Goal: Task Accomplishment & Management: Use online tool/utility

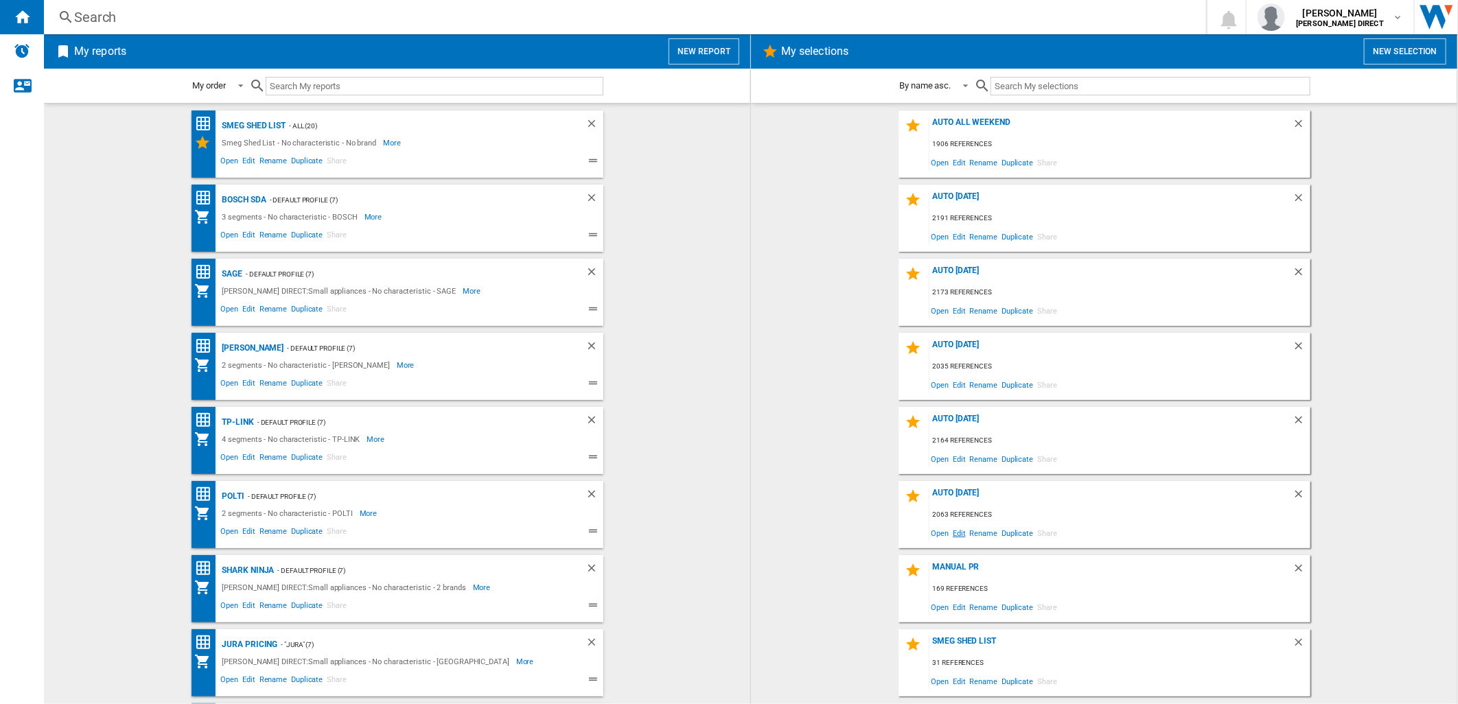
click at [962, 534] on span "Edit" at bounding box center [958, 533] width 17 height 19
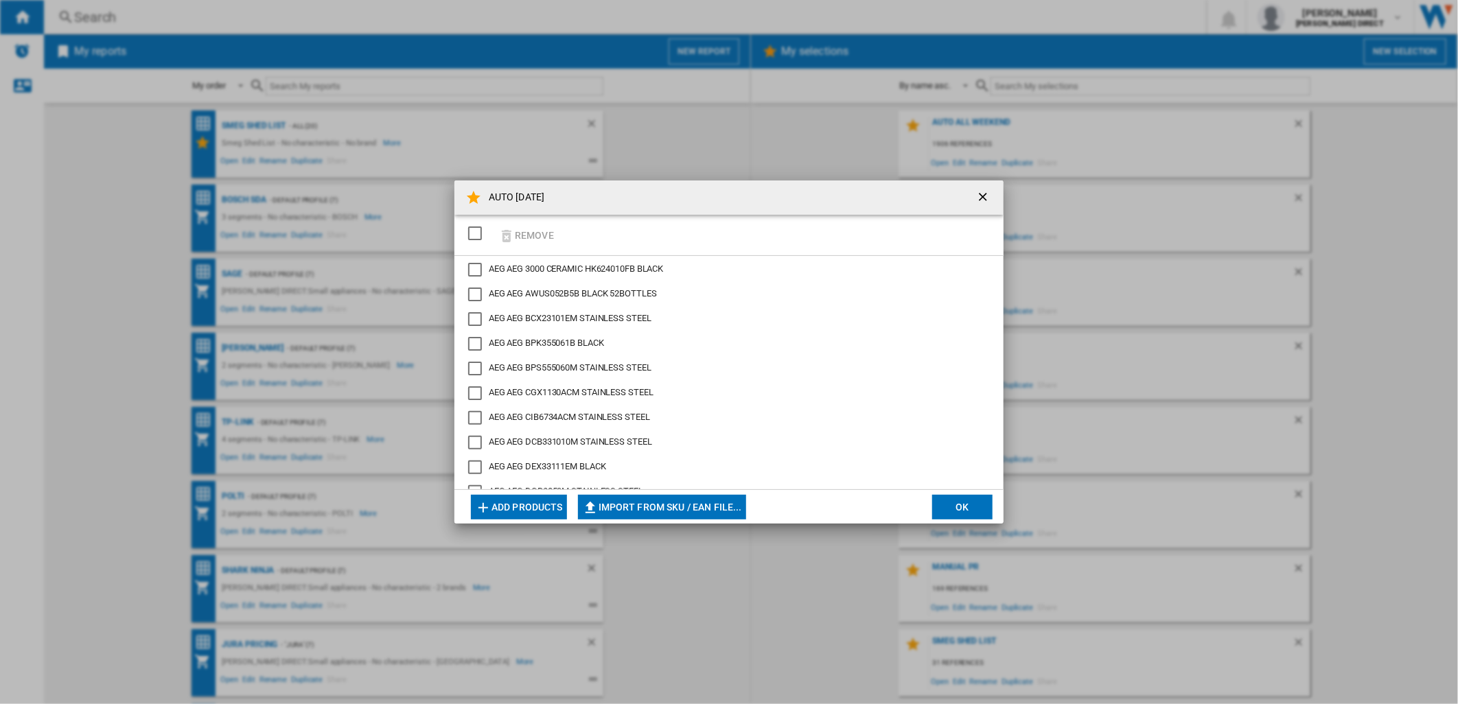
click at [471, 228] on div "SELECTIONS.EDITION_POPUP.SELECT_DESELECT" at bounding box center [475, 233] width 14 height 14
click at [541, 235] on button "Remove" at bounding box center [526, 235] width 64 height 32
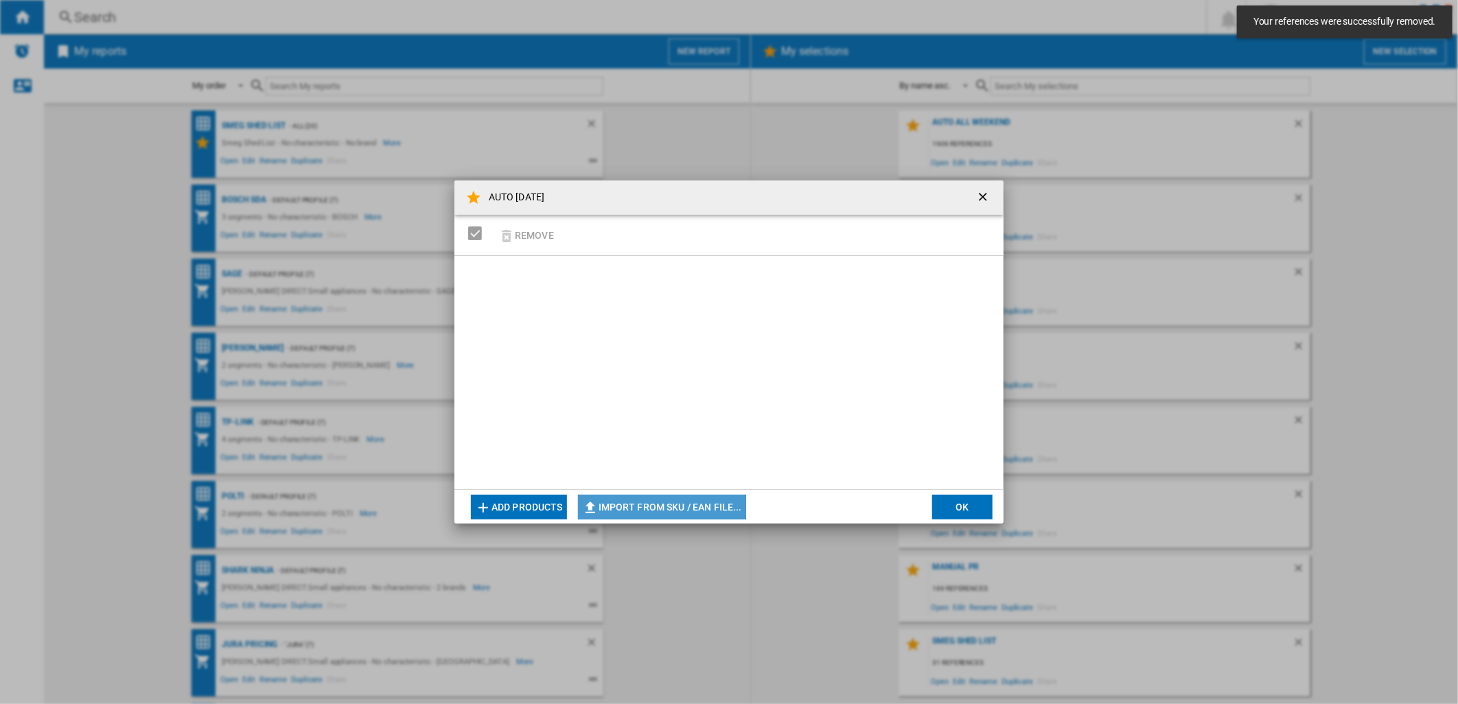
click at [647, 506] on button "Import from SKU / EAN file..." at bounding box center [662, 507] width 168 height 25
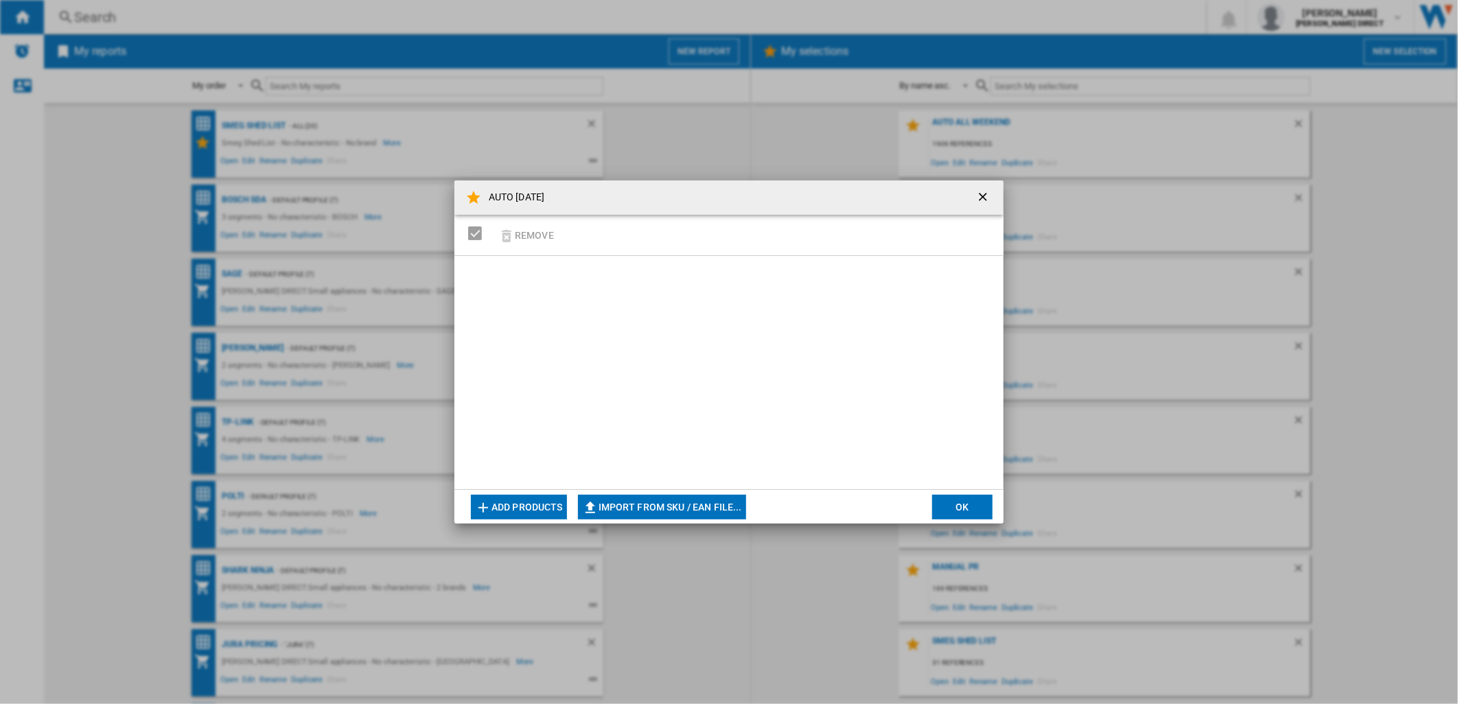
type input "**********"
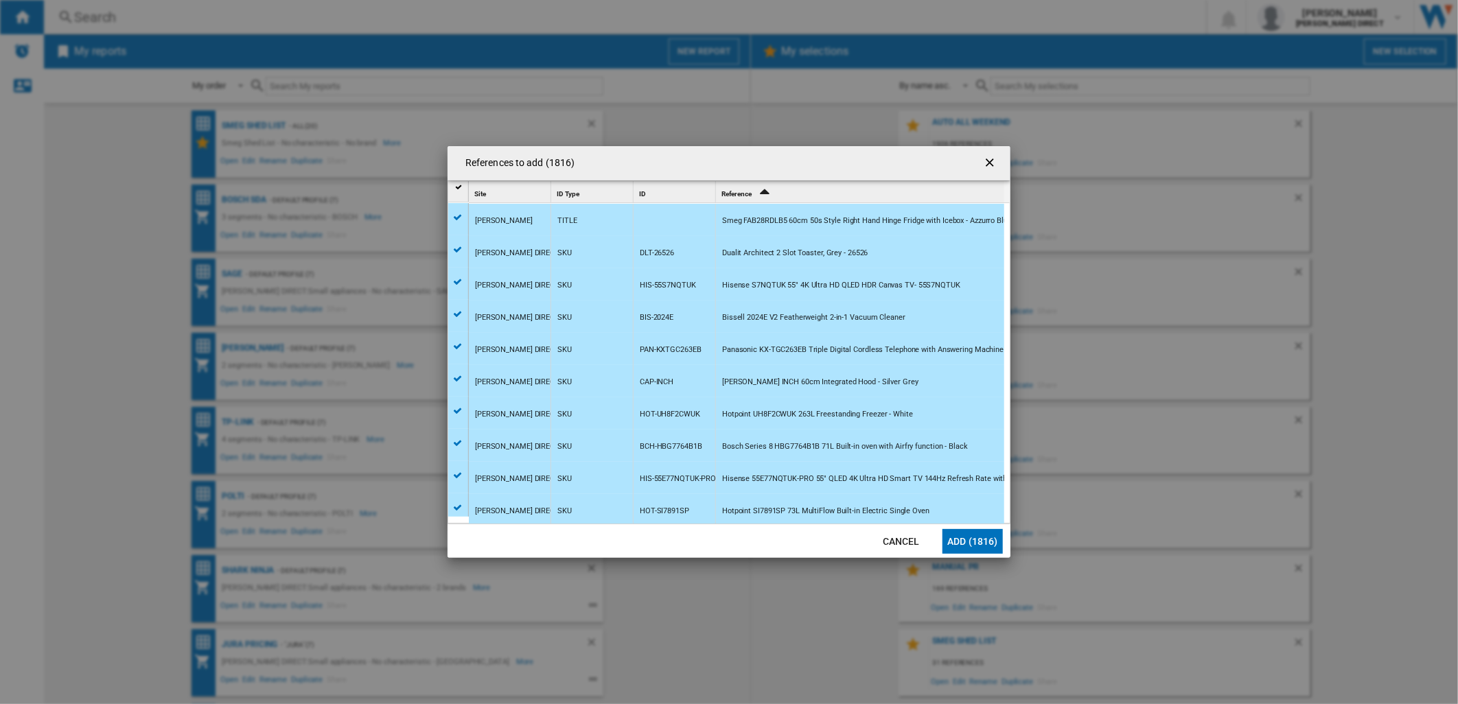
click at [964, 539] on button "Add (1816)" at bounding box center [972, 541] width 60 height 25
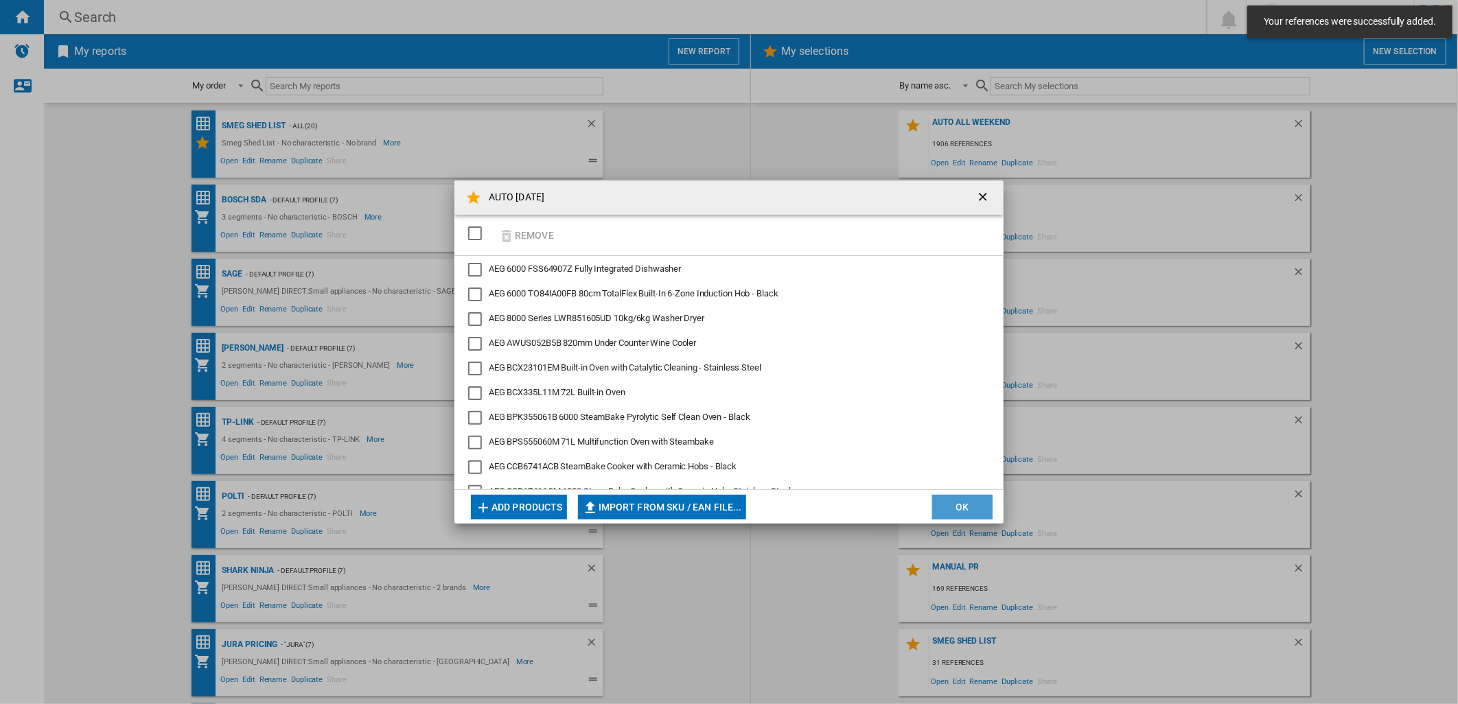
click at [959, 502] on button "OK" at bounding box center [962, 507] width 60 height 25
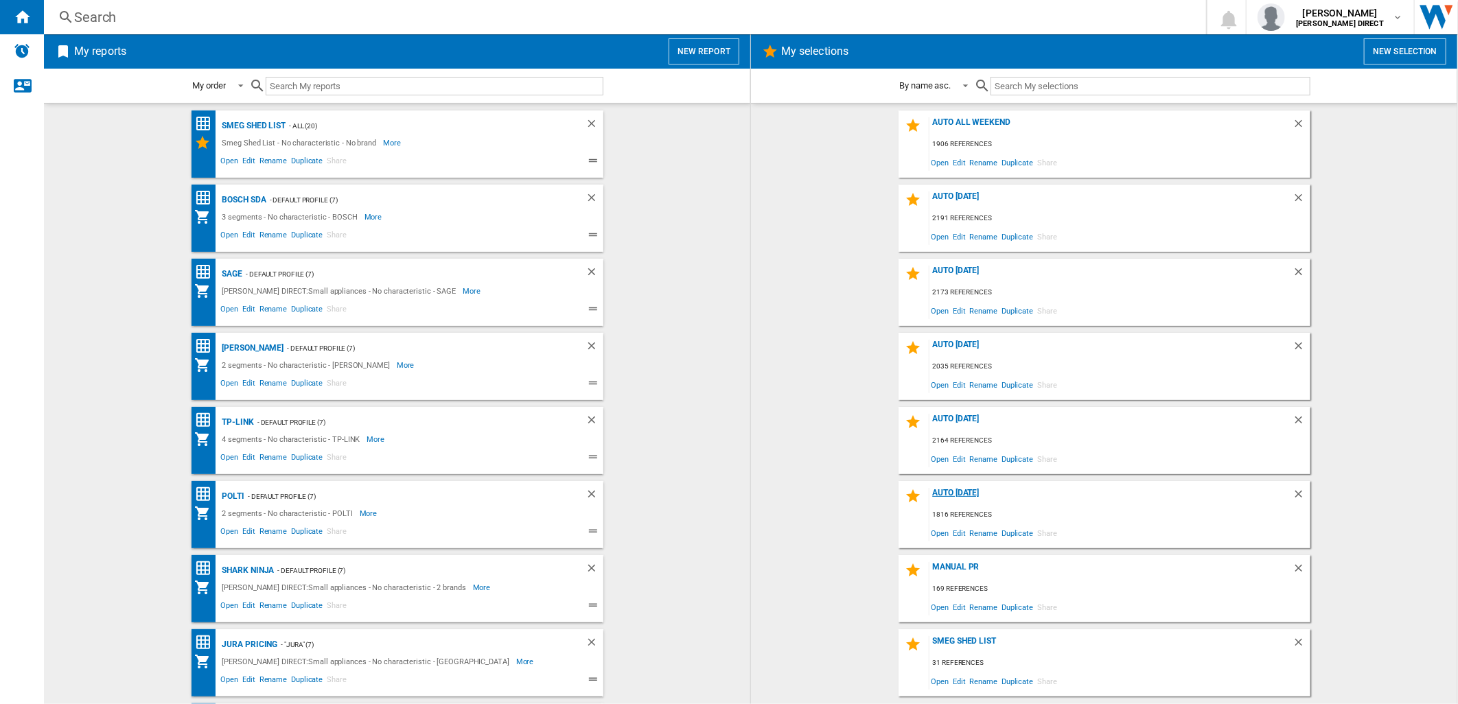
click at [983, 495] on div "AUTO [DATE]" at bounding box center [1110, 497] width 363 height 19
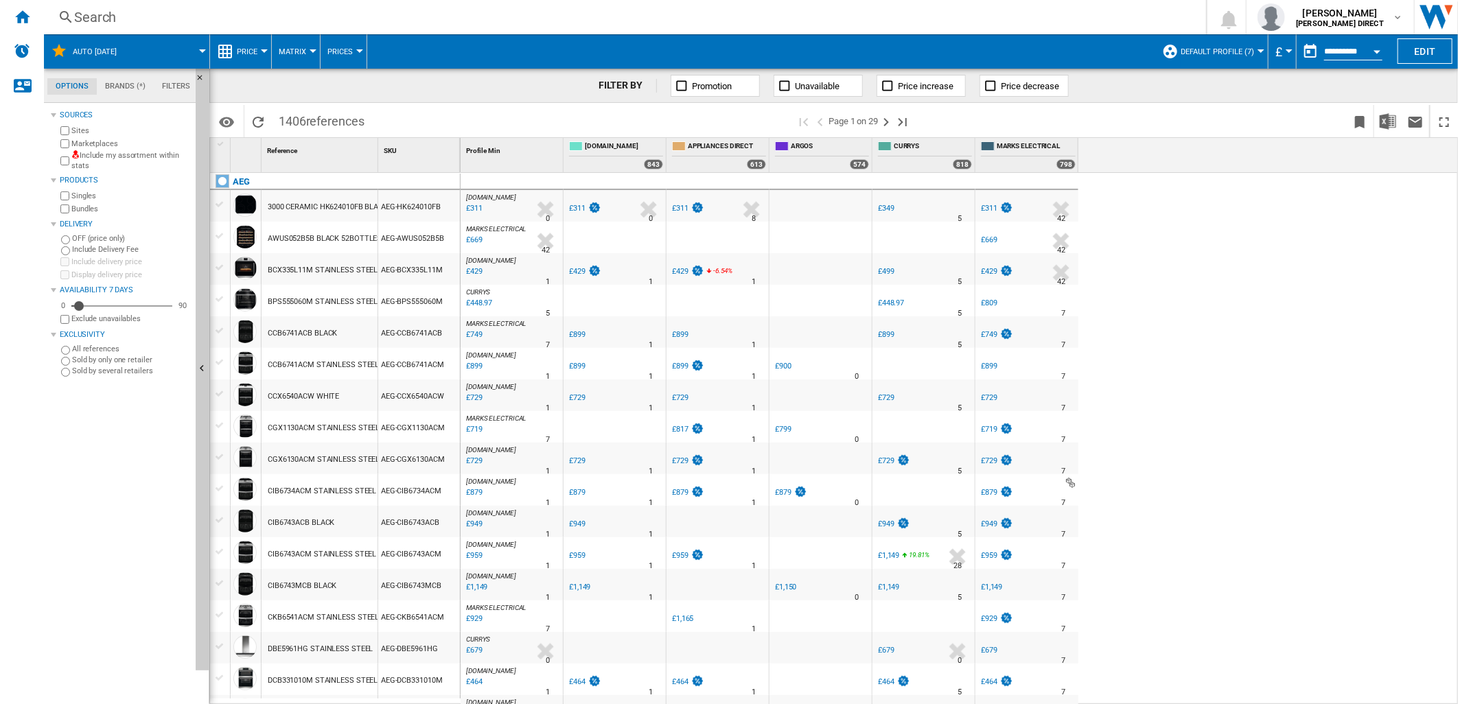
click at [146, 159] on label "Include my assortment within stats" at bounding box center [130, 160] width 119 height 21
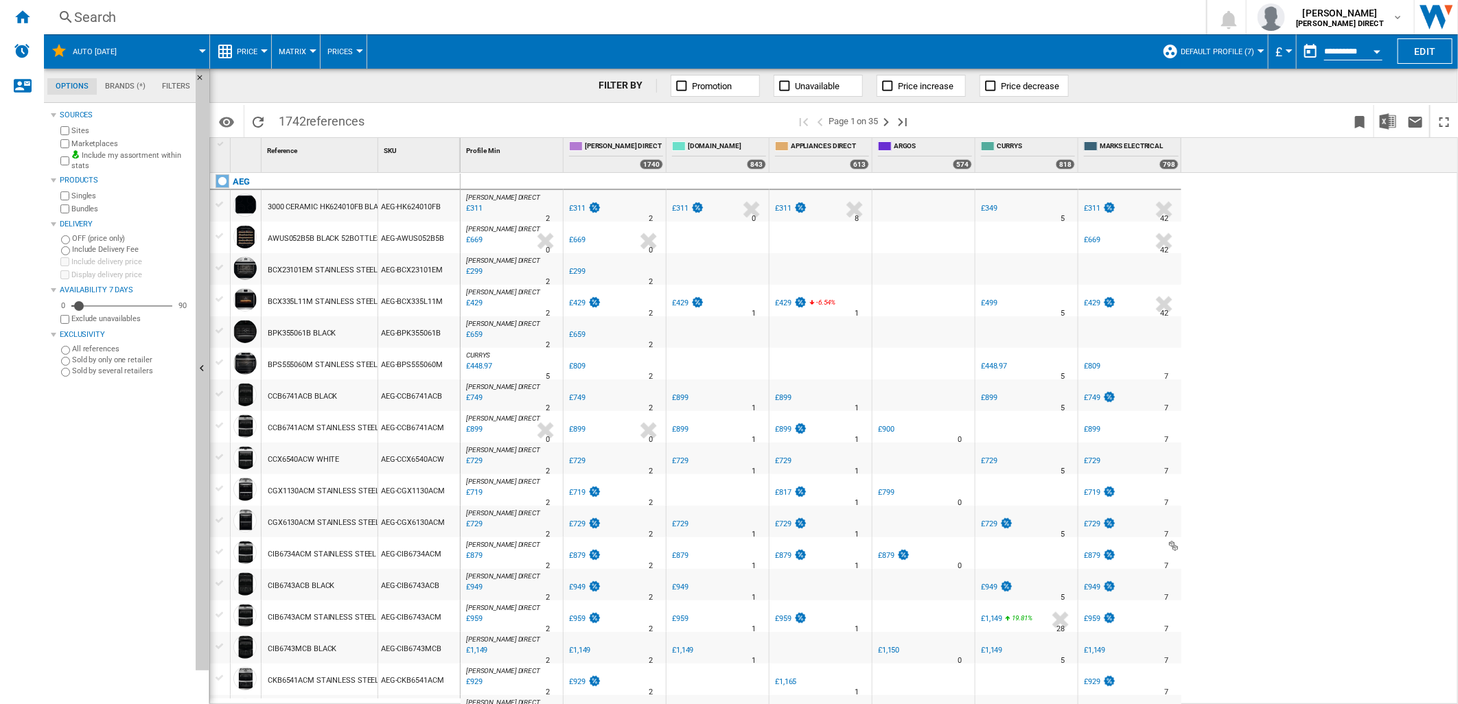
click at [1204, 49] on span "Default profile (7)" at bounding box center [1216, 51] width 73 height 9
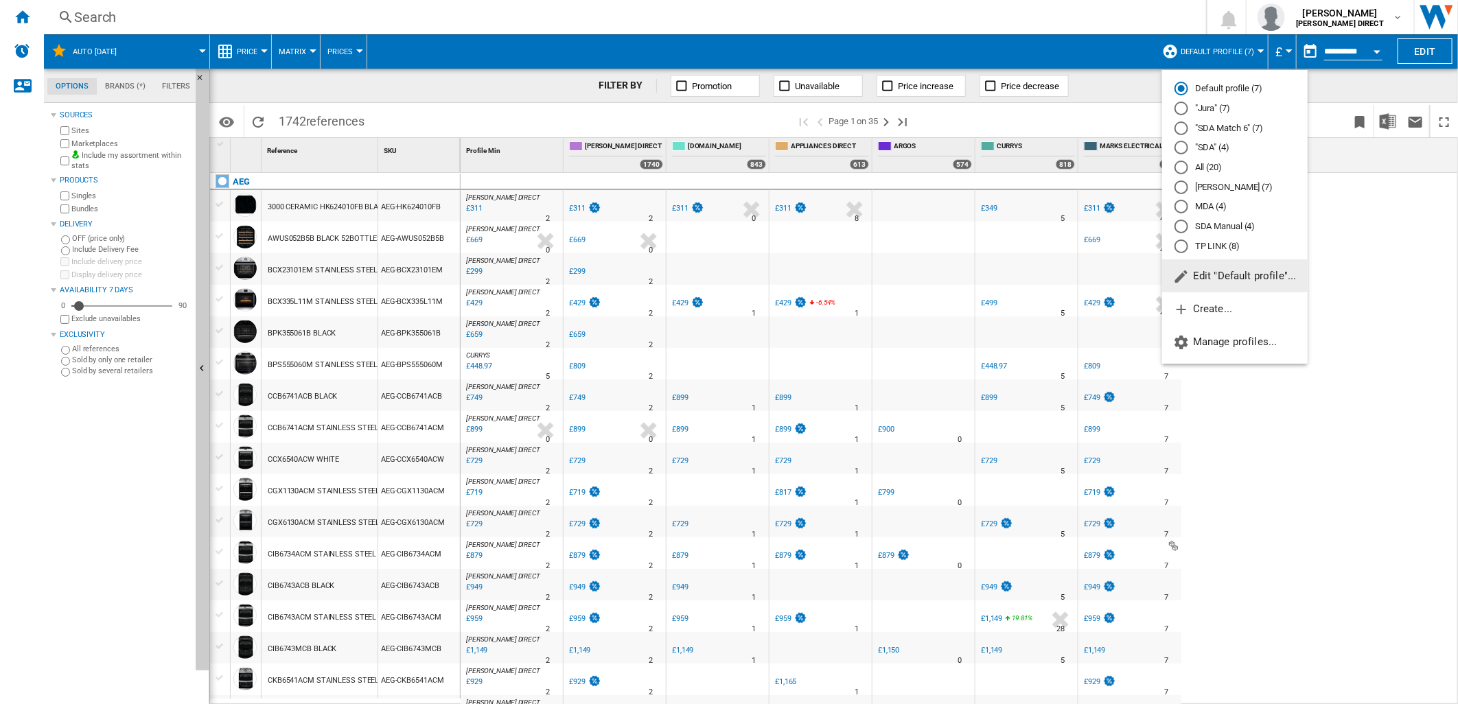
click at [1364, 210] on md-backdrop at bounding box center [729, 352] width 1458 height 704
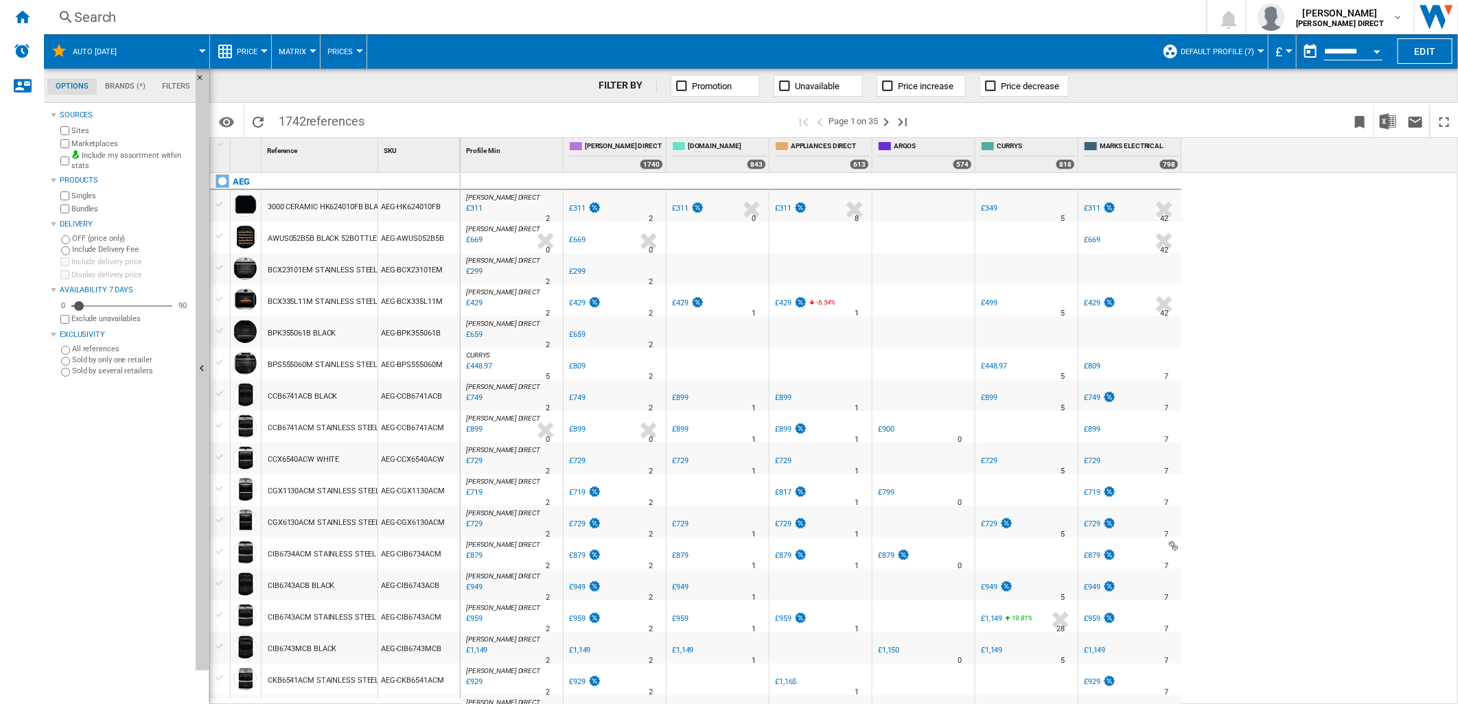
click at [1226, 58] on button "Default profile (7)" at bounding box center [1220, 51] width 80 height 34
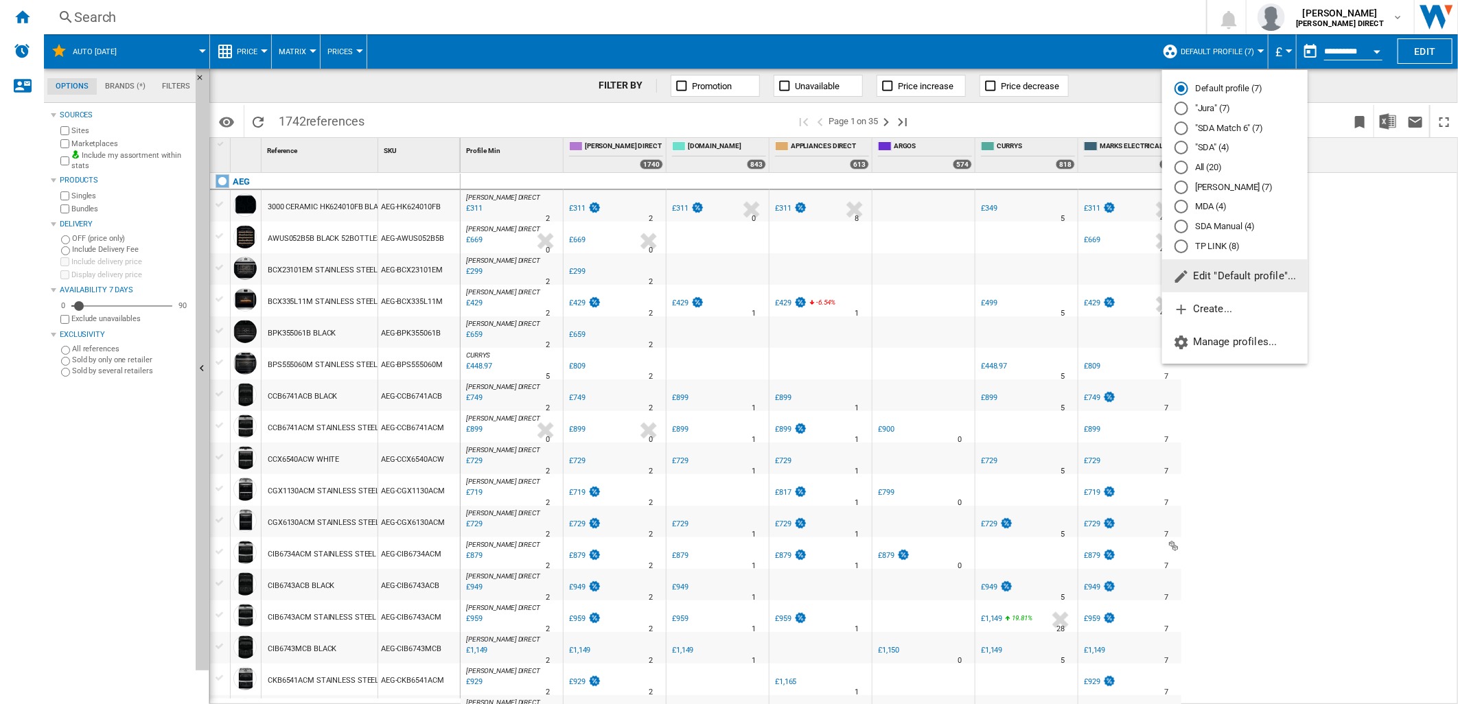
click at [1329, 187] on md-backdrop at bounding box center [729, 352] width 1458 height 704
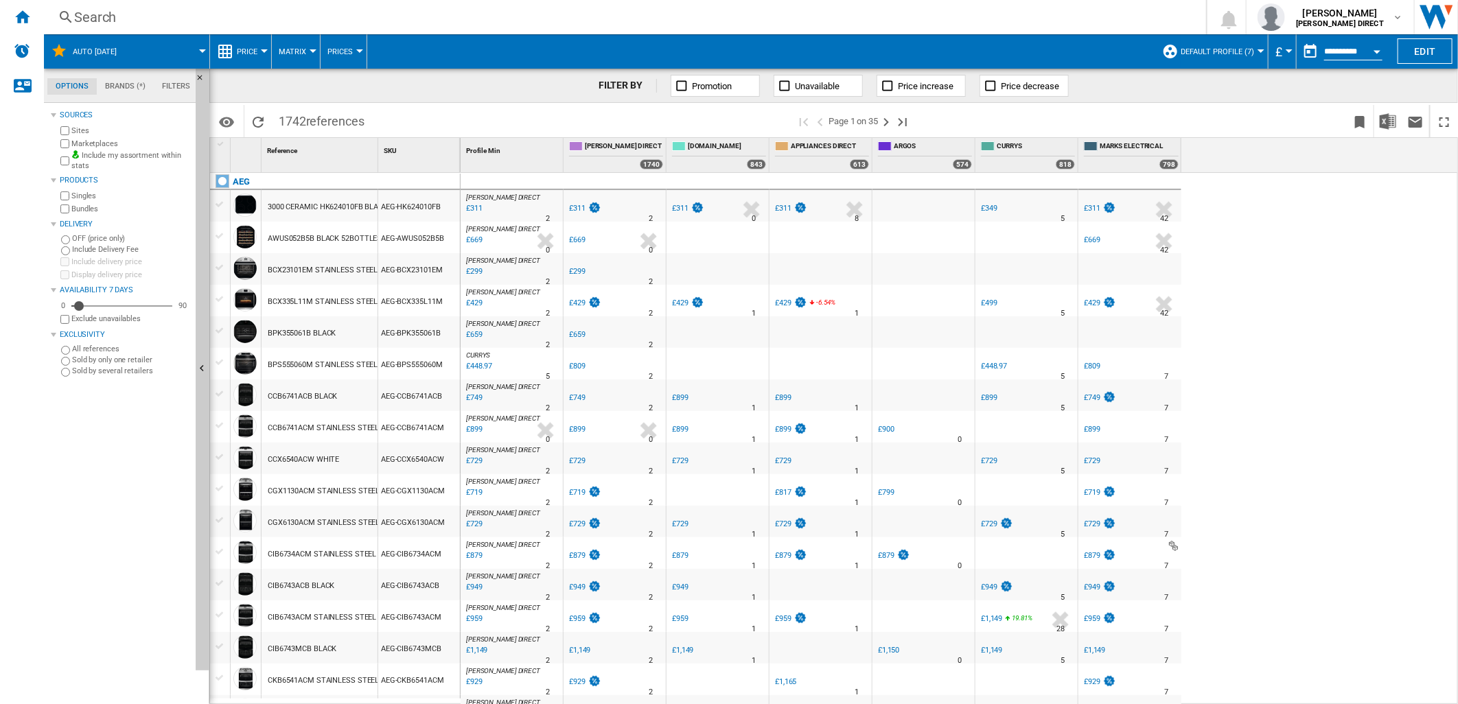
click at [72, 209] on label "Bundles" at bounding box center [130, 209] width 119 height 10
click at [1384, 120] on img "Download in Excel" at bounding box center [1387, 121] width 16 height 16
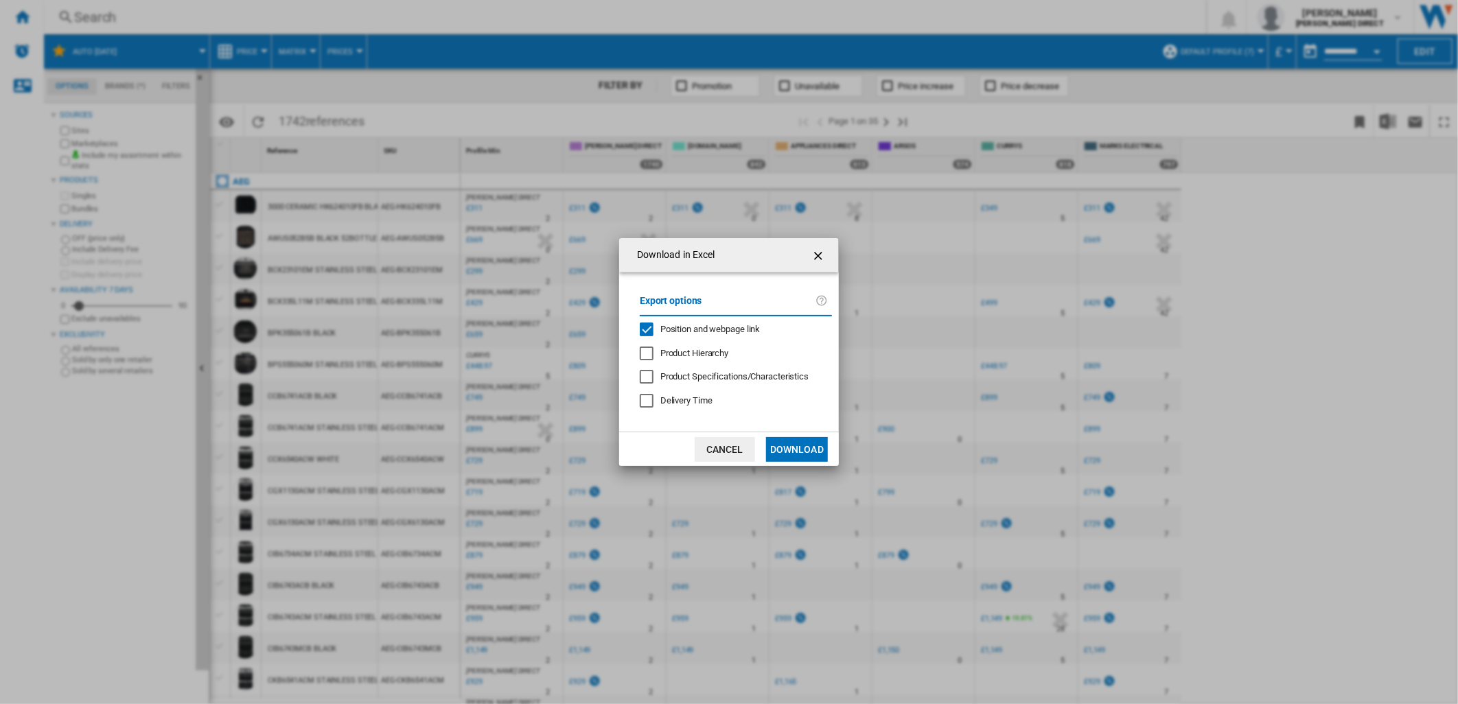
click at [712, 332] on span "Position and webpage link" at bounding box center [710, 329] width 100 height 10
drag, startPoint x: 714, startPoint y: 333, endPoint x: 780, endPoint y: 444, distance: 129.6
click at [780, 444] on button "Download" at bounding box center [797, 449] width 62 height 25
